Goal: Navigation & Orientation: Find specific page/section

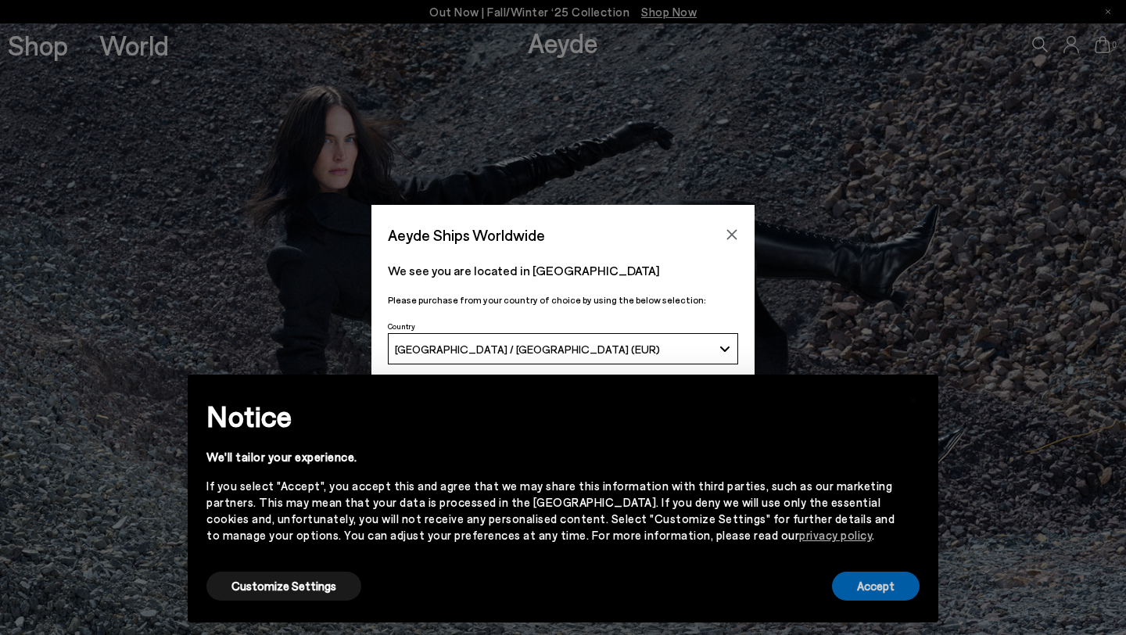
click at [861, 586] on button "Accept" at bounding box center [876, 586] width 88 height 29
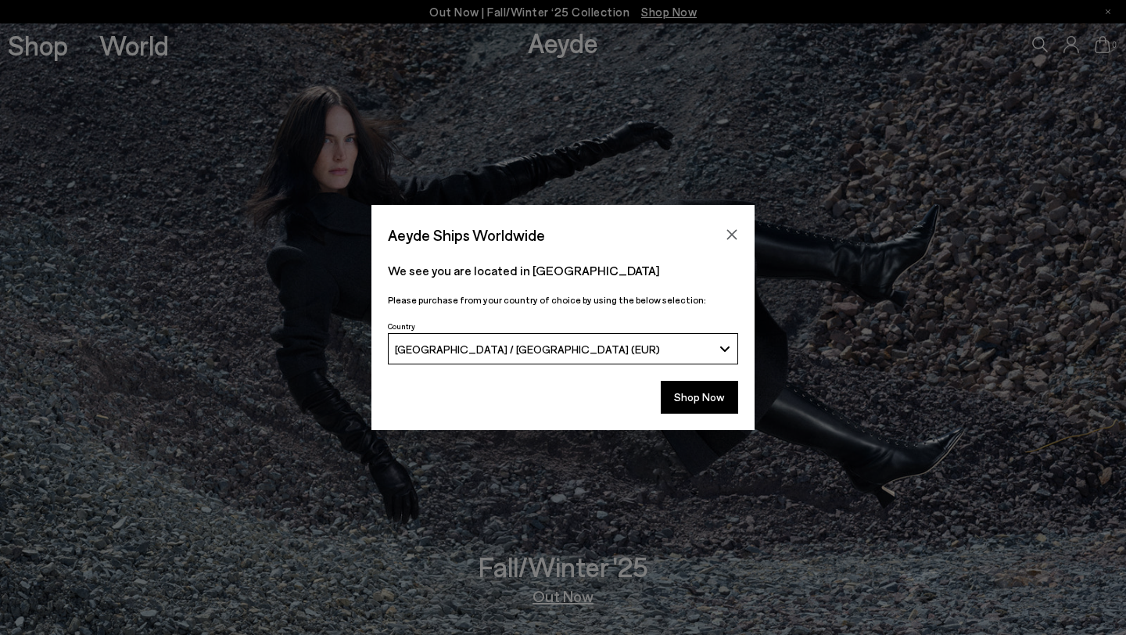
click at [727, 232] on icon "Close" at bounding box center [732, 234] width 13 height 13
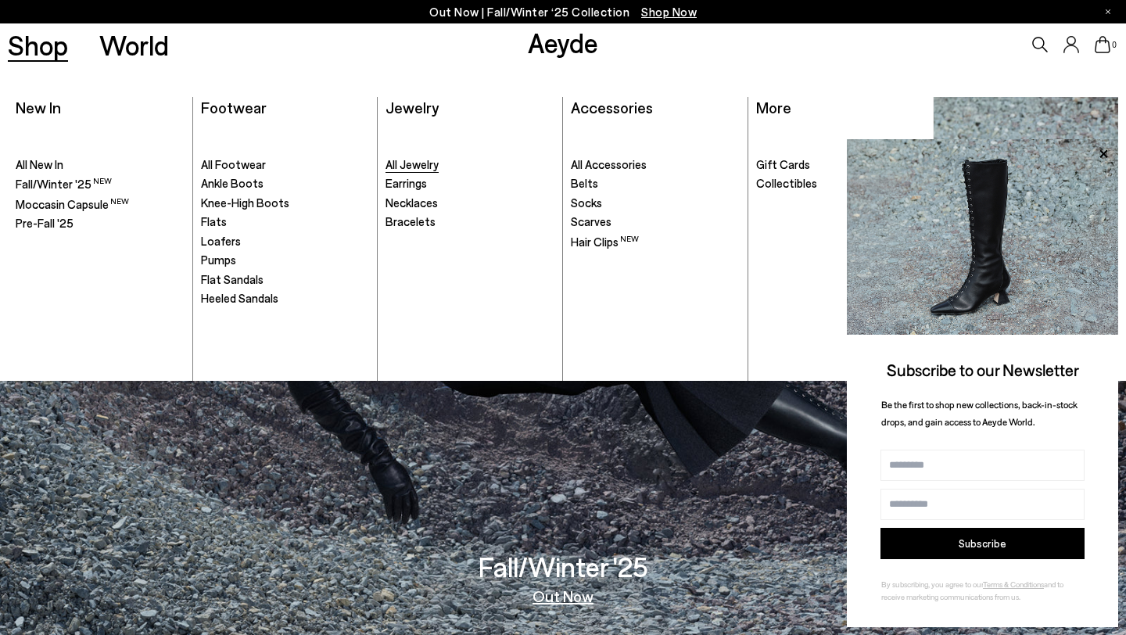
click at [438, 163] on span "All Jewelry" at bounding box center [411, 164] width 53 height 14
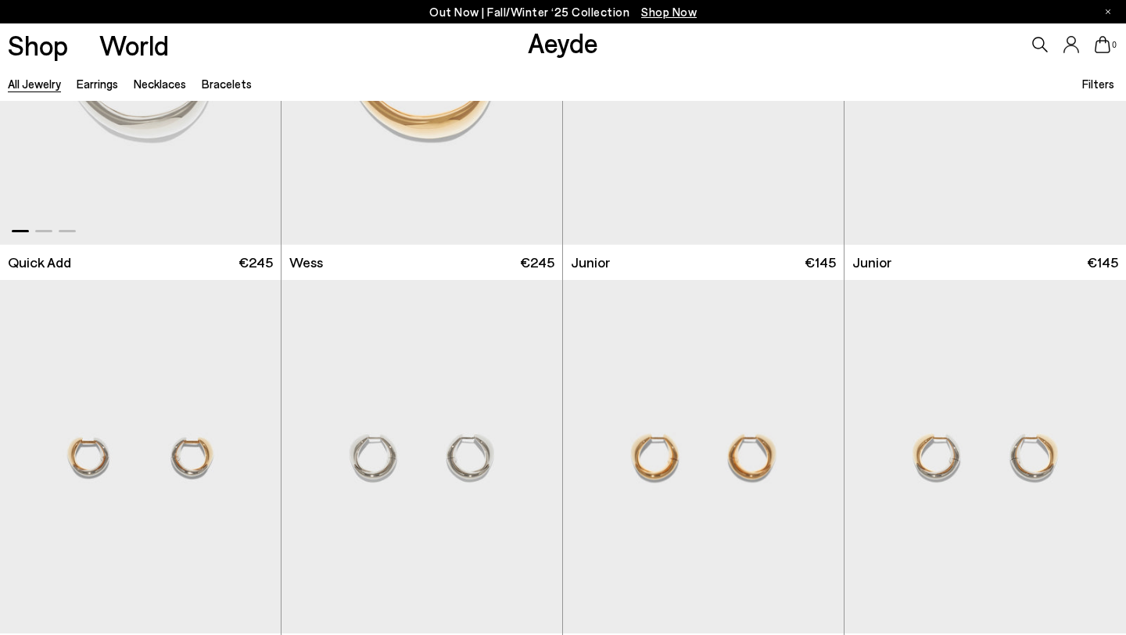
scroll to position [1779, 0]
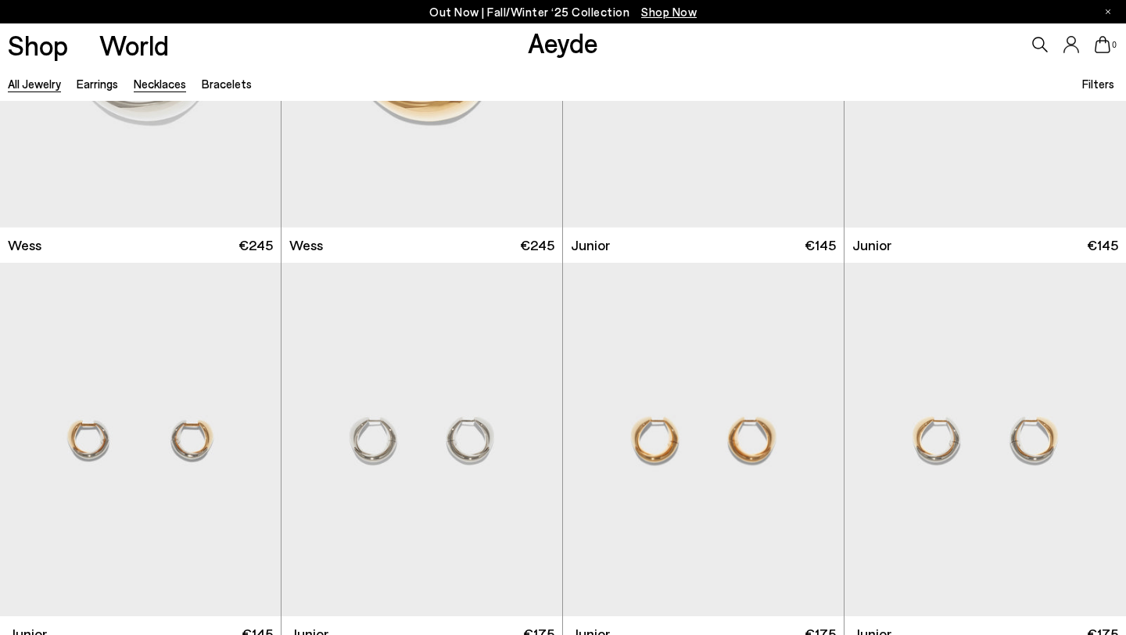
click at [169, 82] on link "Necklaces" at bounding box center [160, 84] width 52 height 14
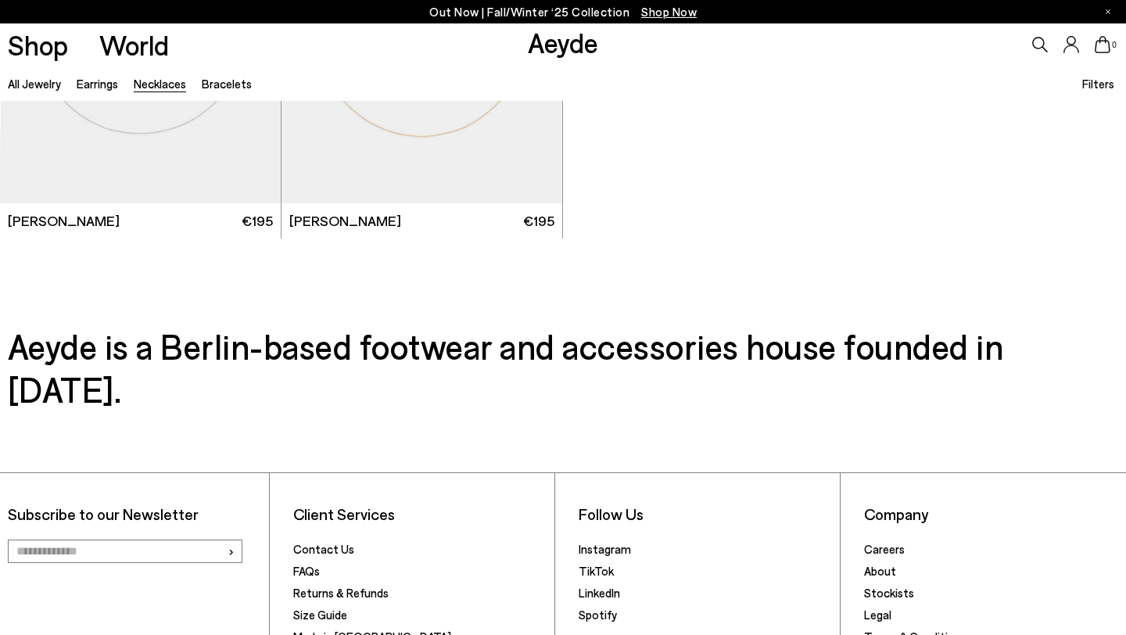
scroll to position [1131, 0]
